Goal: Navigation & Orientation: Find specific page/section

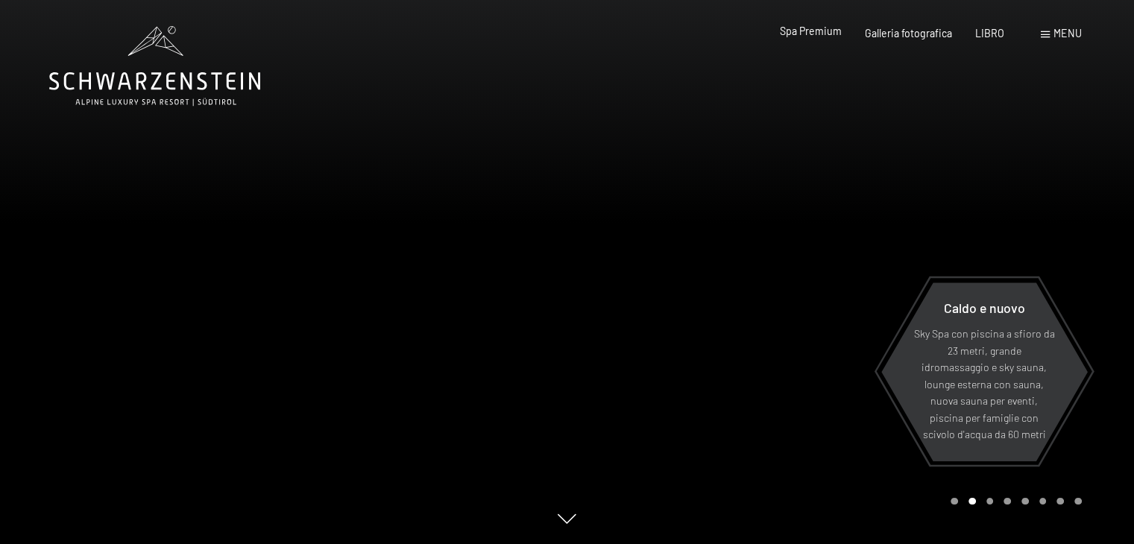
click at [820, 31] on font "Spa Premium" at bounding box center [811, 31] width 62 height 13
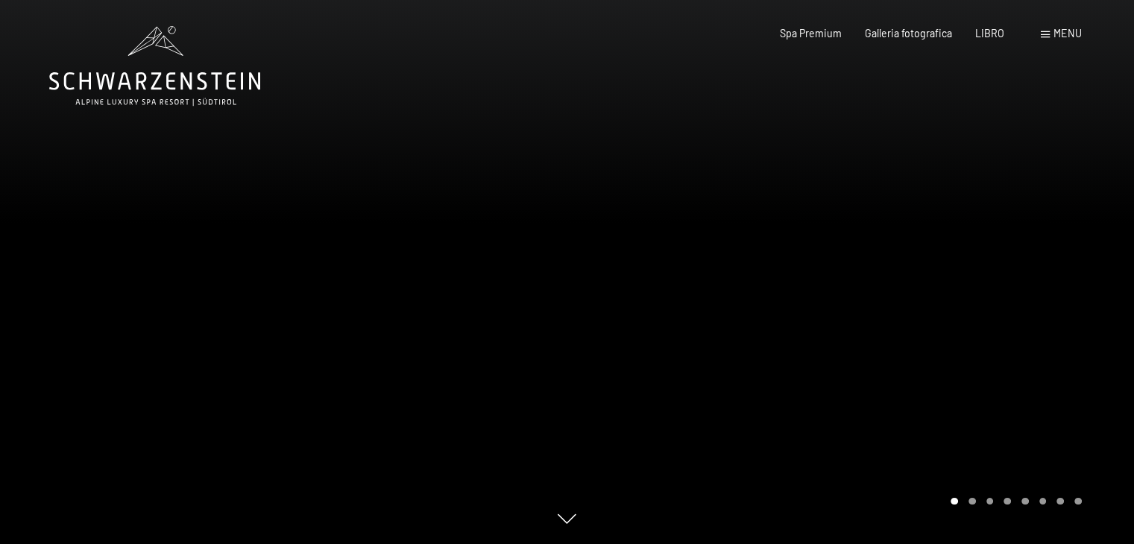
click at [767, 240] on div at bounding box center [850, 272] width 567 height 544
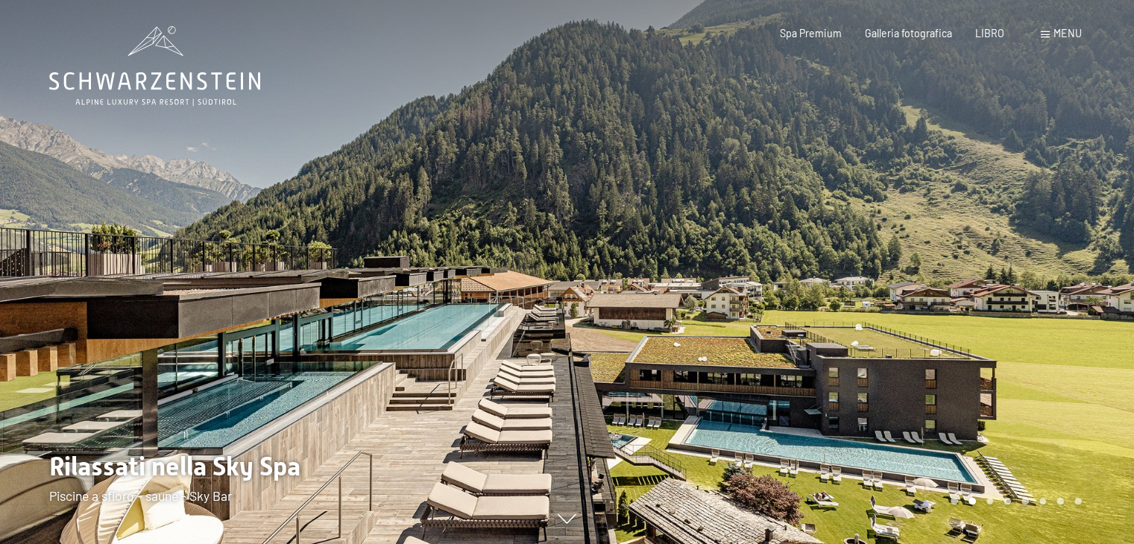
click at [767, 240] on div at bounding box center [850, 272] width 567 height 544
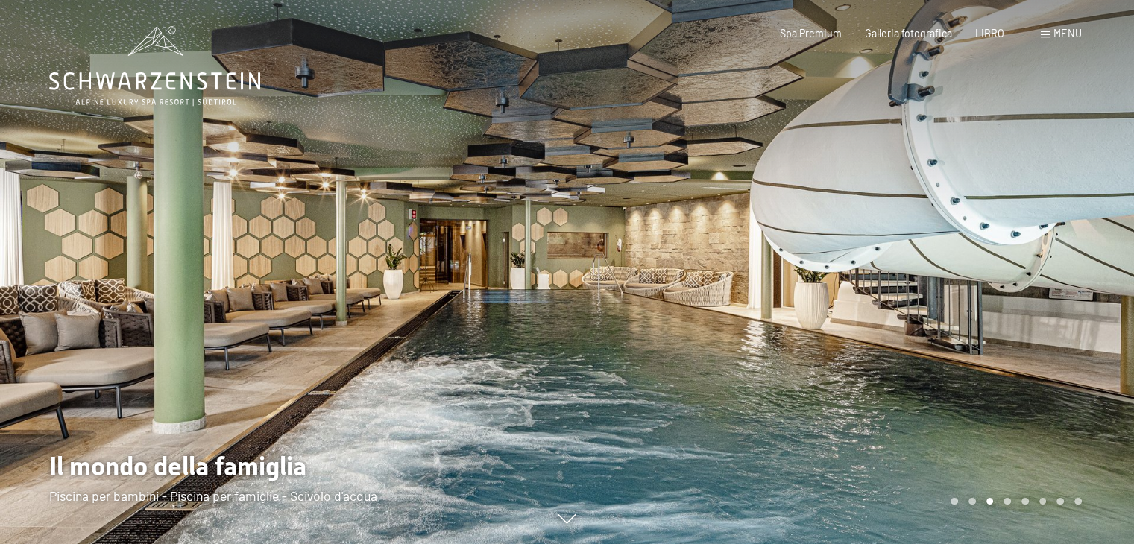
click at [779, 206] on div at bounding box center [850, 272] width 567 height 544
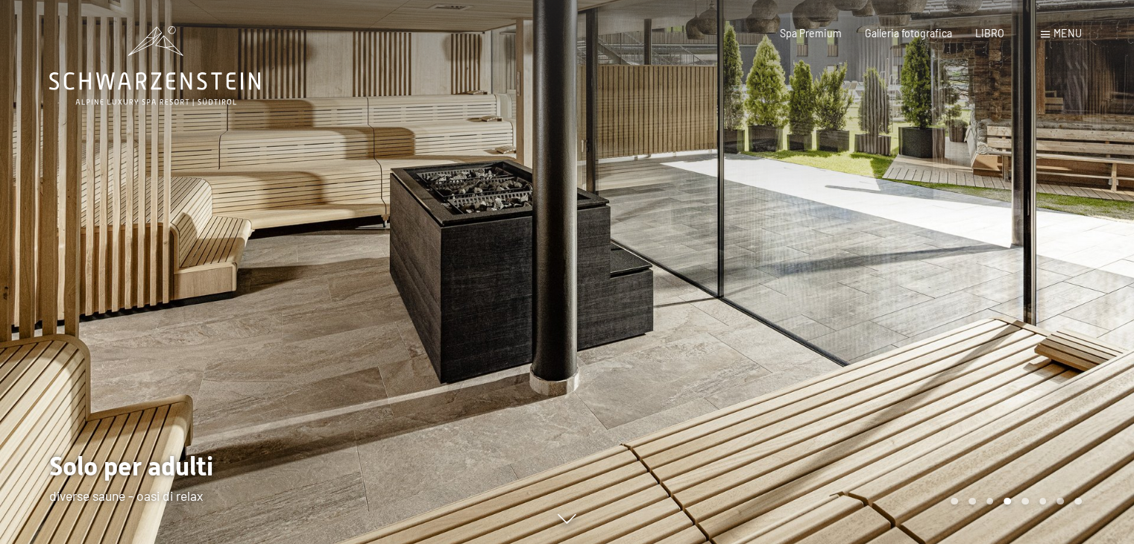
click at [779, 206] on div at bounding box center [850, 272] width 567 height 544
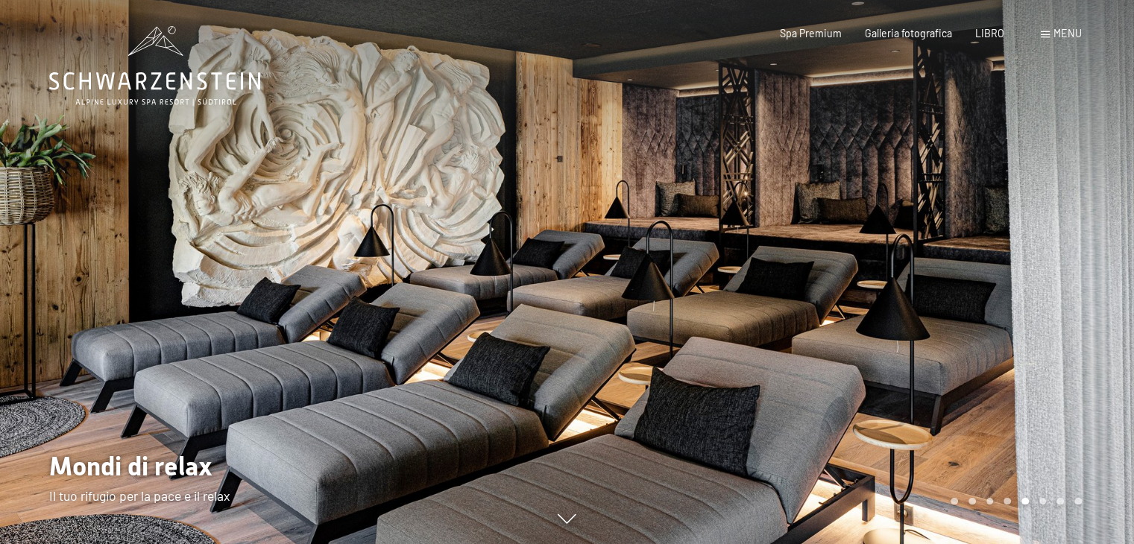
click at [779, 206] on div at bounding box center [850, 272] width 567 height 544
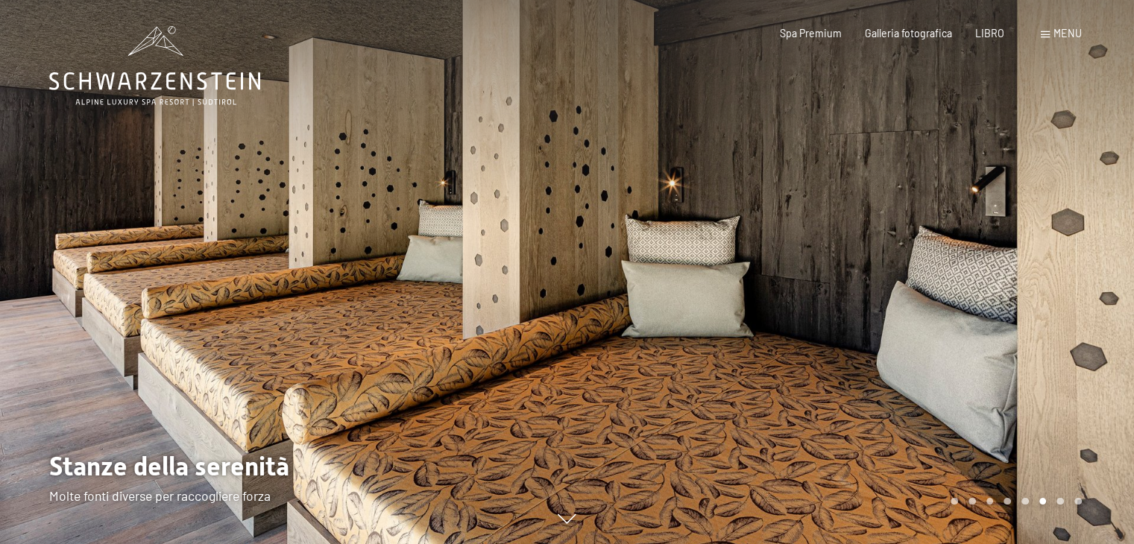
click at [779, 206] on div at bounding box center [850, 272] width 567 height 544
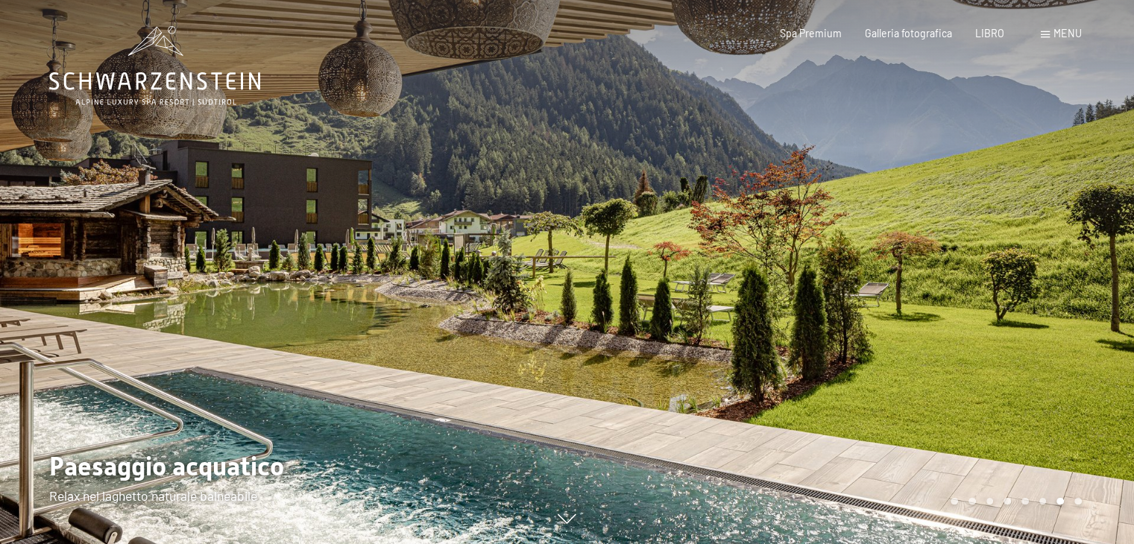
click at [779, 206] on div at bounding box center [850, 272] width 567 height 544
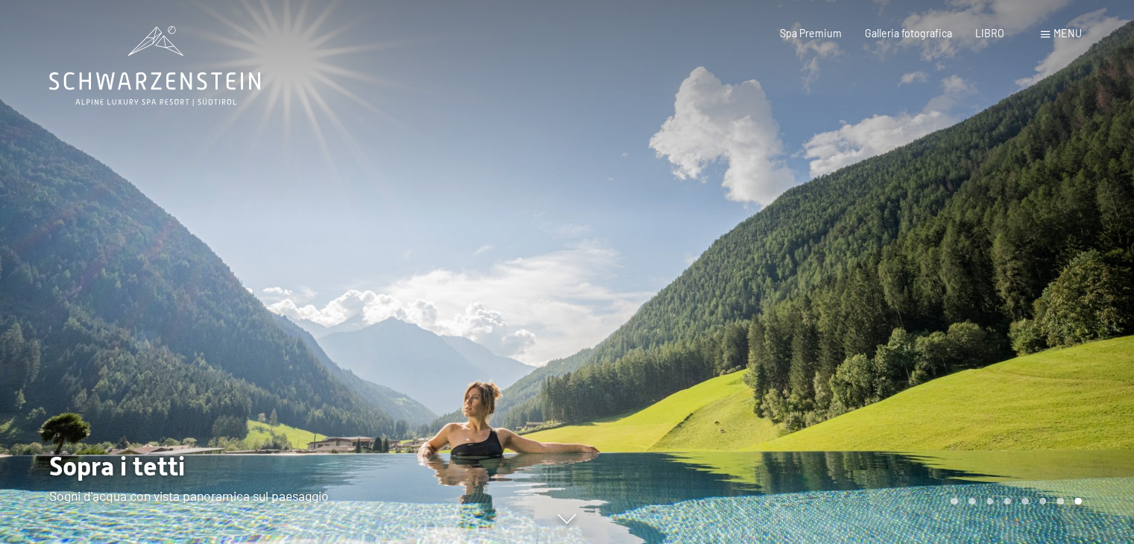
click at [779, 206] on div at bounding box center [850, 272] width 567 height 544
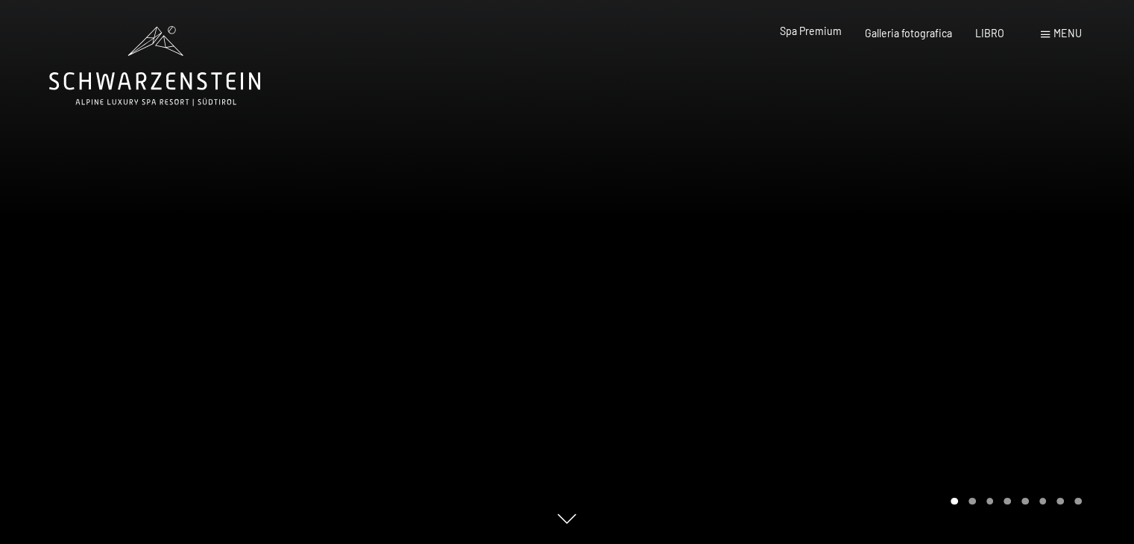
click at [820, 34] on font "Spa Premium" at bounding box center [811, 31] width 62 height 13
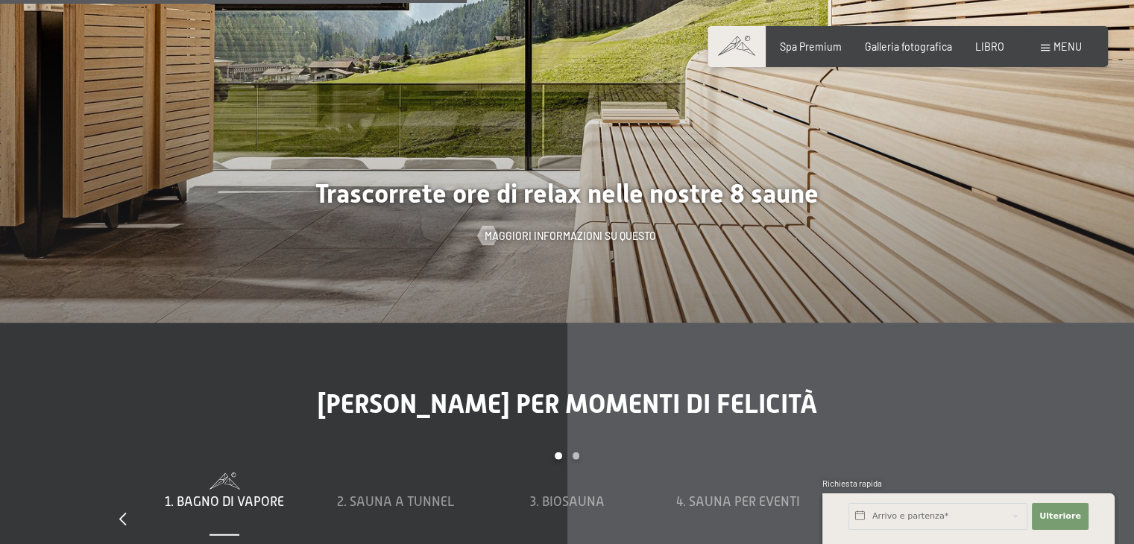
scroll to position [3878, 0]
